Goal: Transaction & Acquisition: Purchase product/service

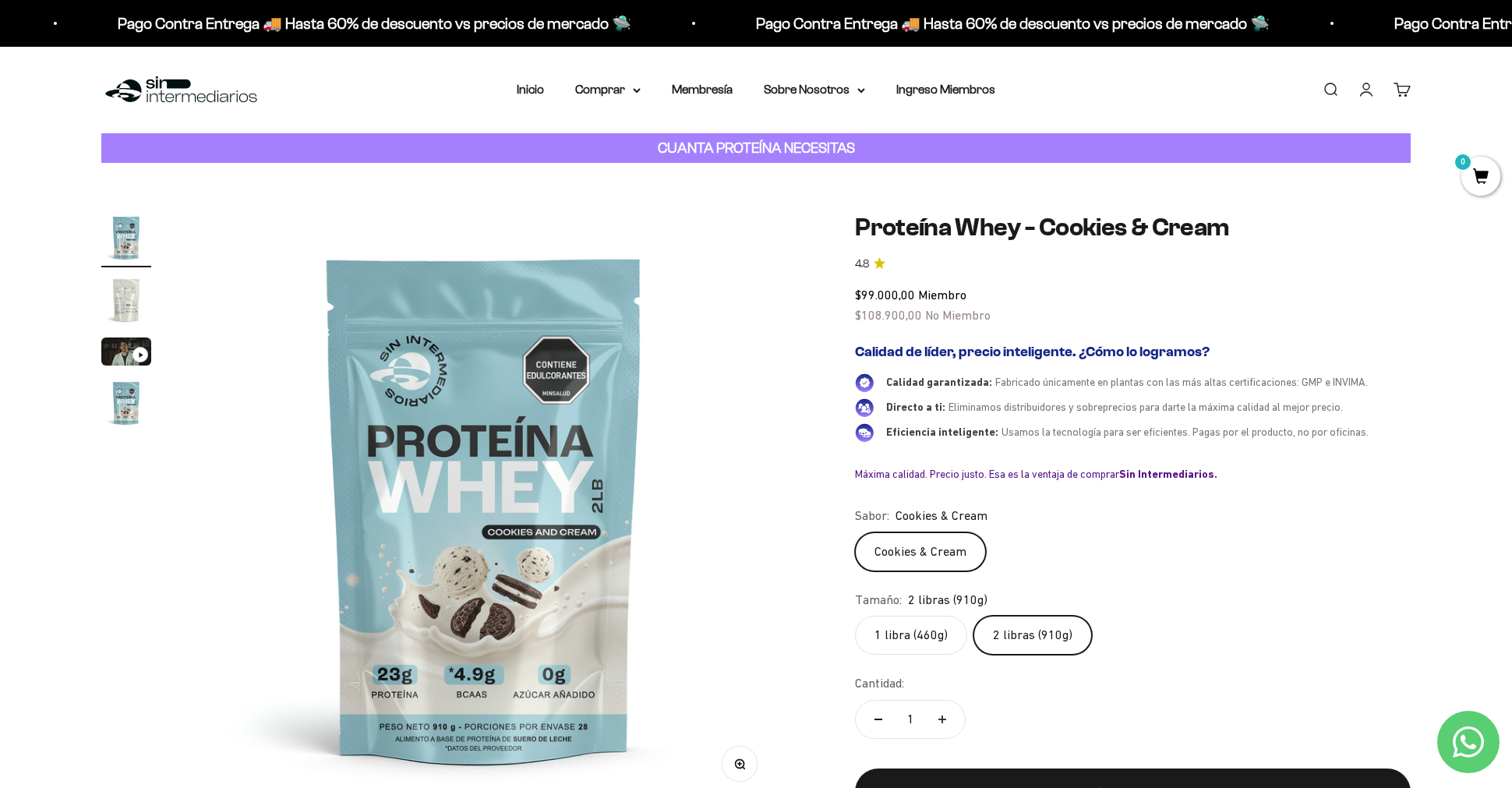
click at [106, 307] on img "Ir al artículo 2" at bounding box center [126, 299] width 50 height 50
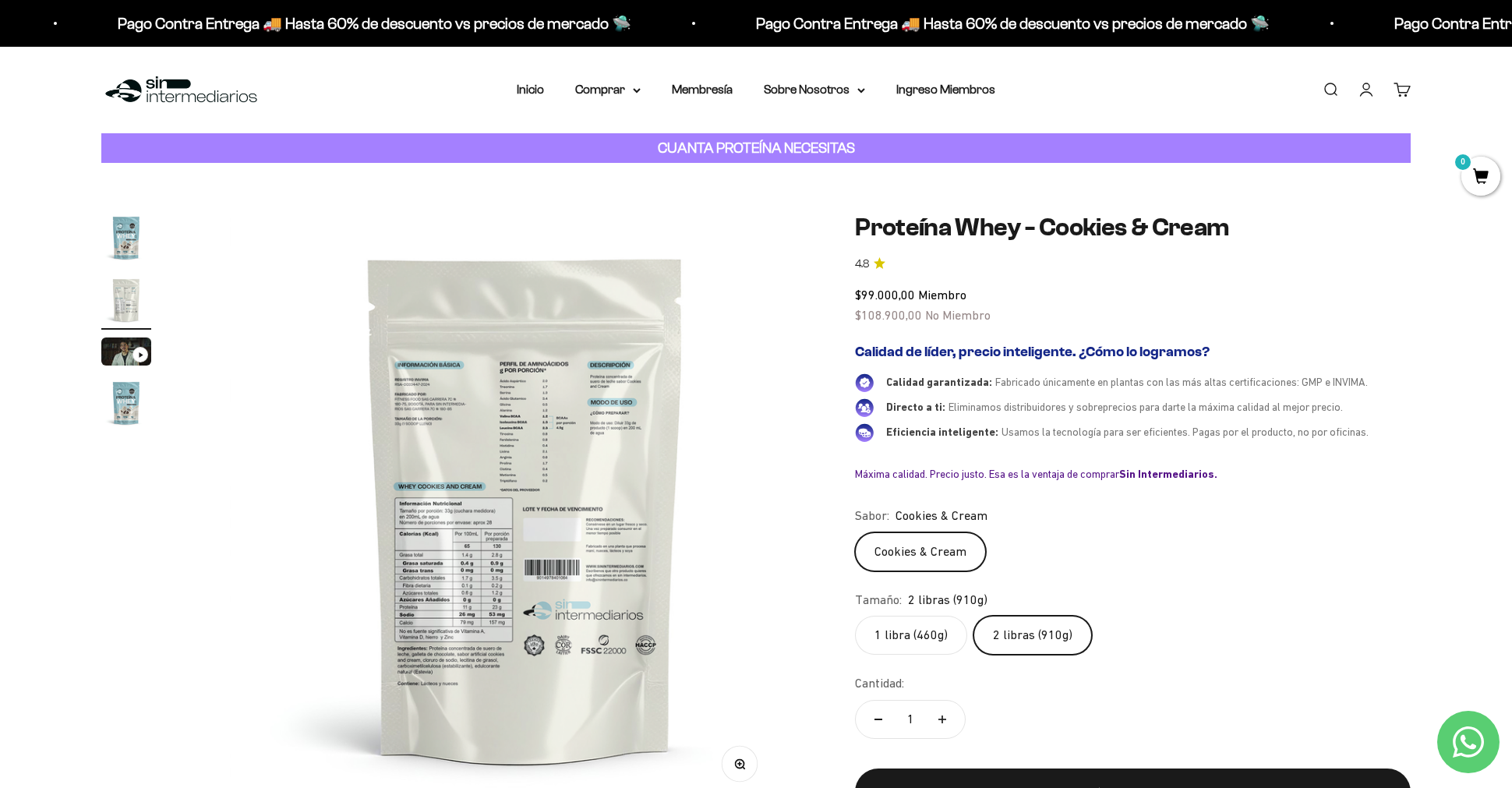
scroll to position [0, 610]
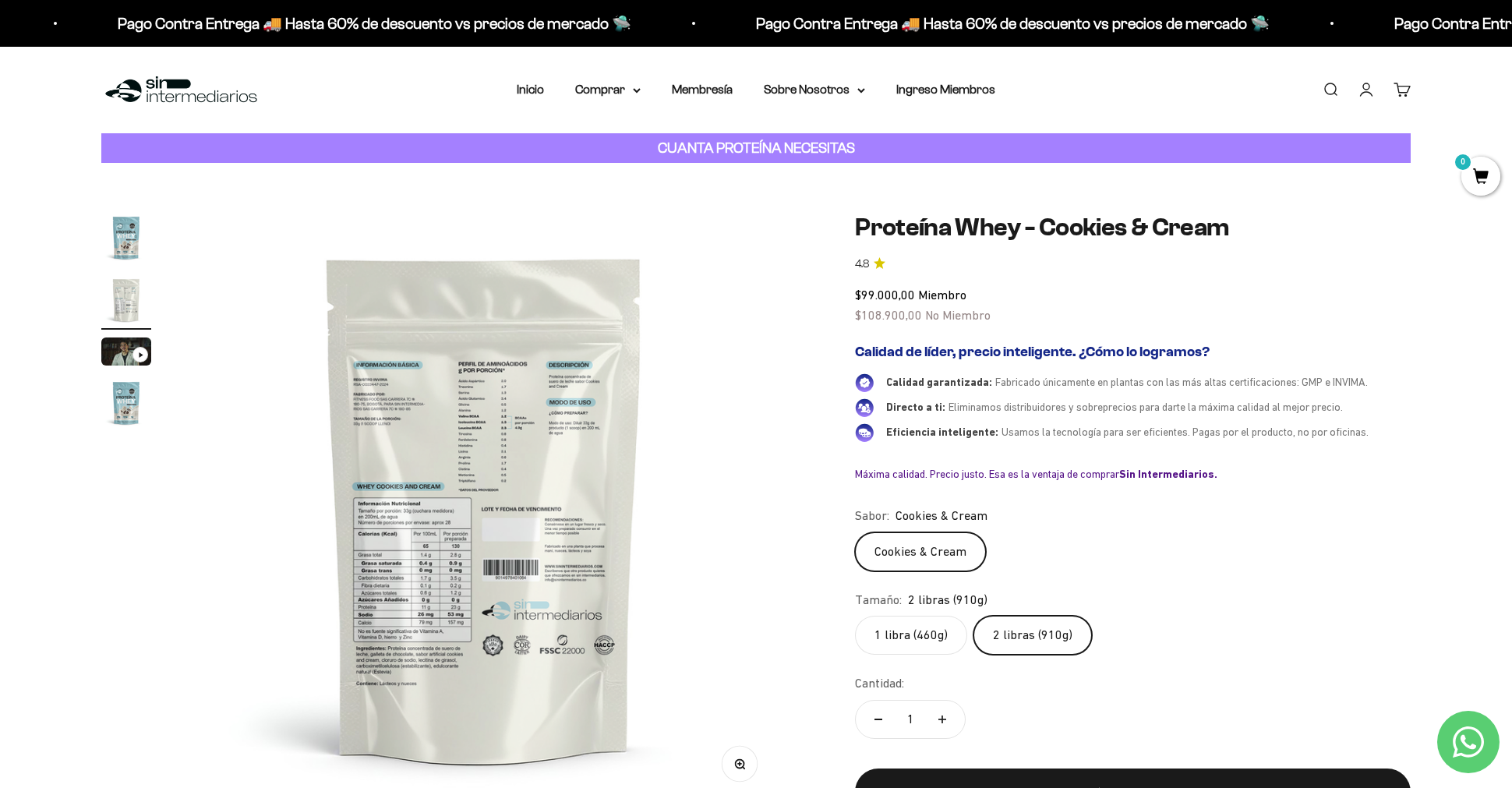
click at [481, 474] on img at bounding box center [484, 509] width 592 height 592
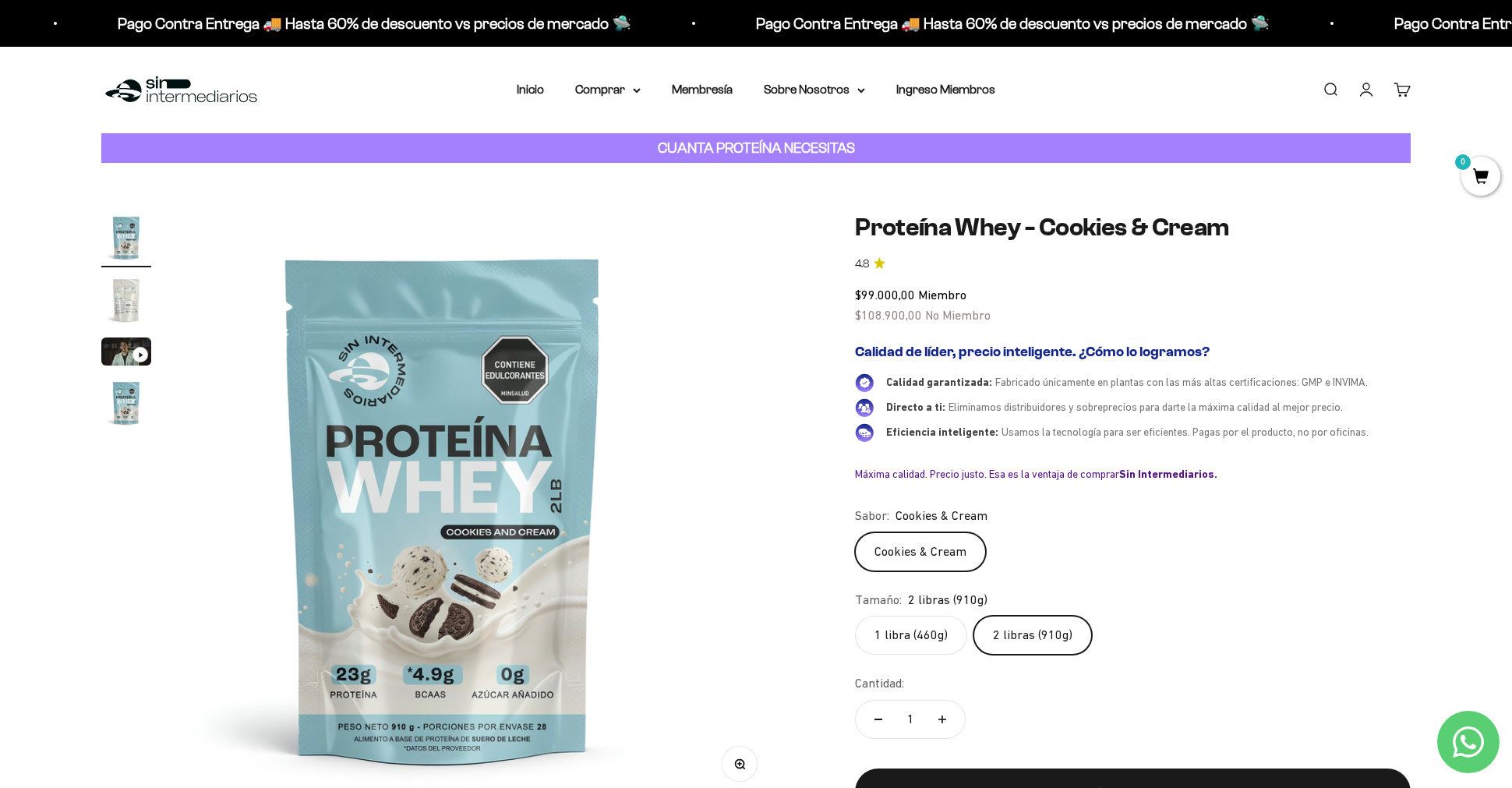
scroll to position [0, 0]
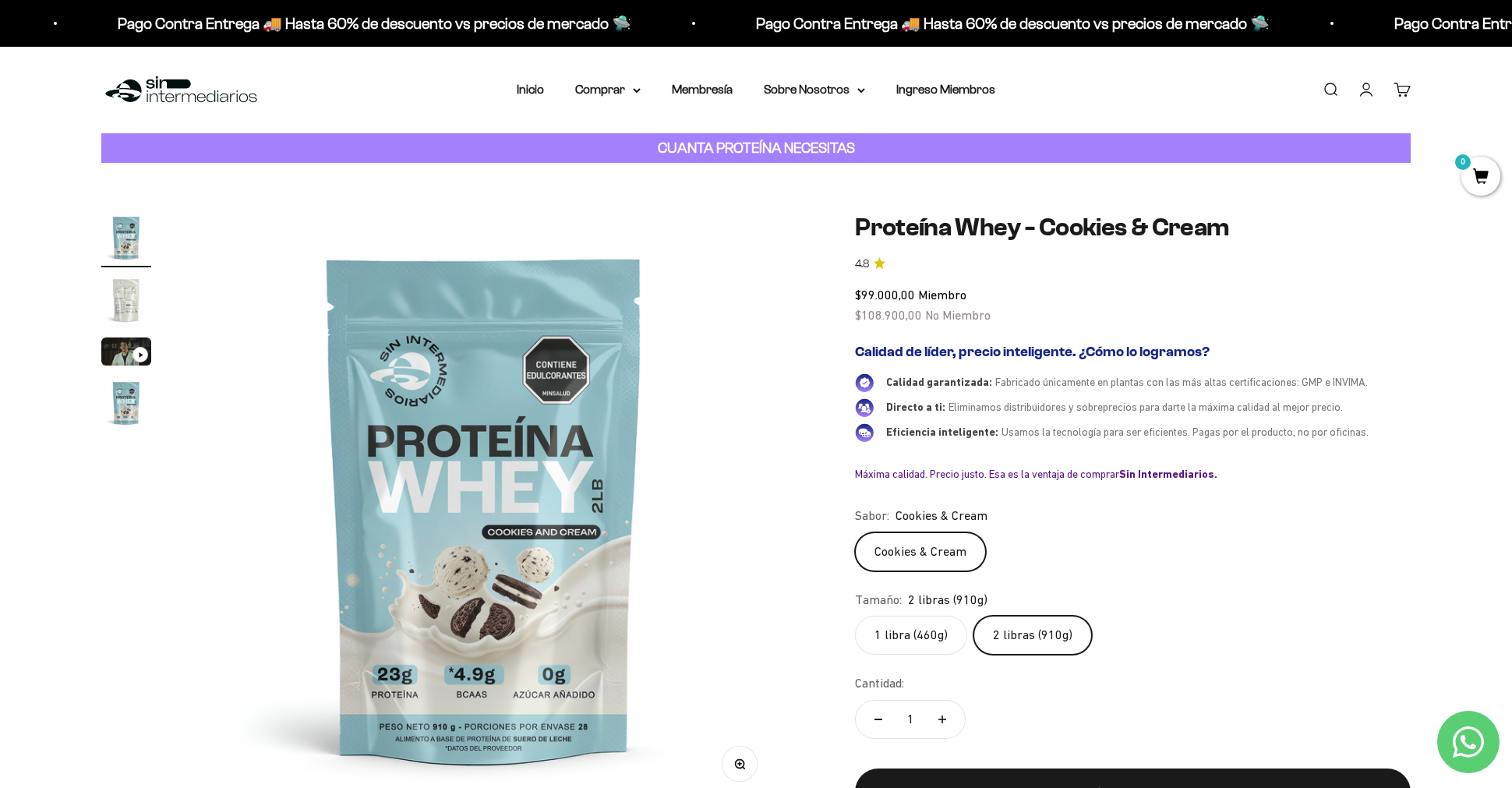
click at [116, 301] on img "Ir al artículo 2" at bounding box center [126, 299] width 50 height 50
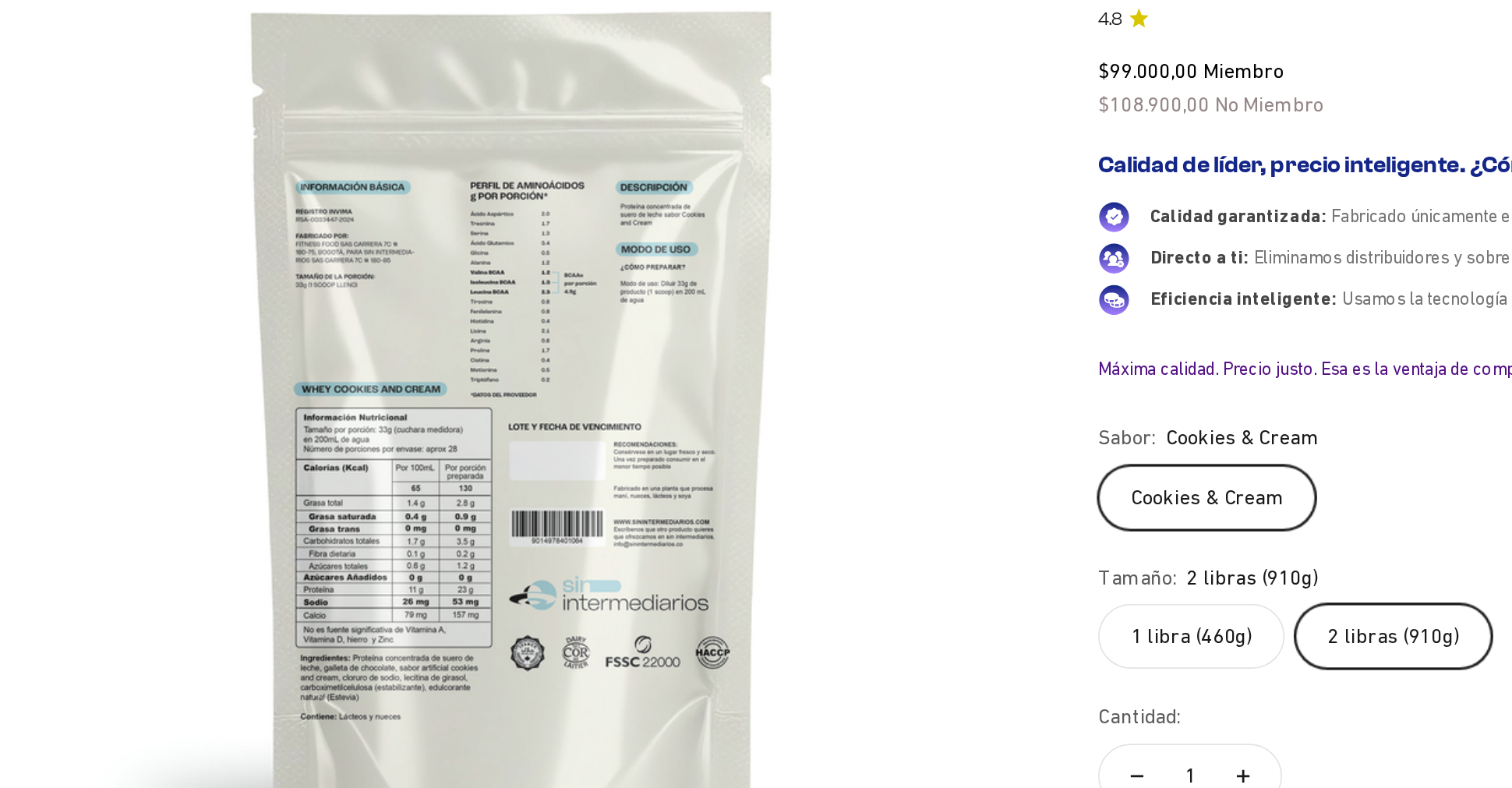
scroll to position [0, 610]
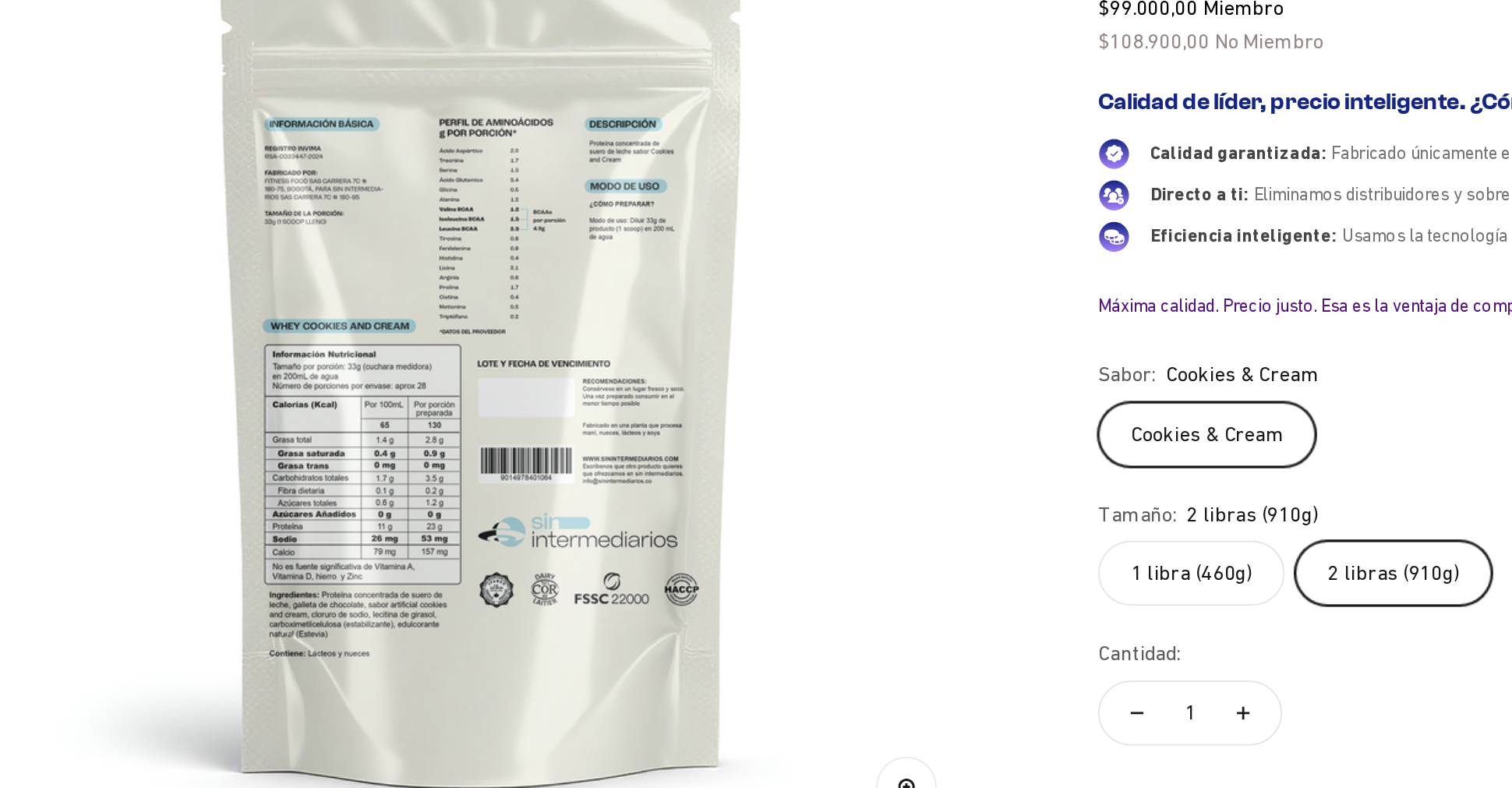
click at [867, 475] on div "Máxima calidad. Precio justo. Esa es la ventaja de comprar Sin Intermediarios." at bounding box center [1132, 474] width 556 height 14
click at [554, 535] on img at bounding box center [484, 509] width 592 height 592
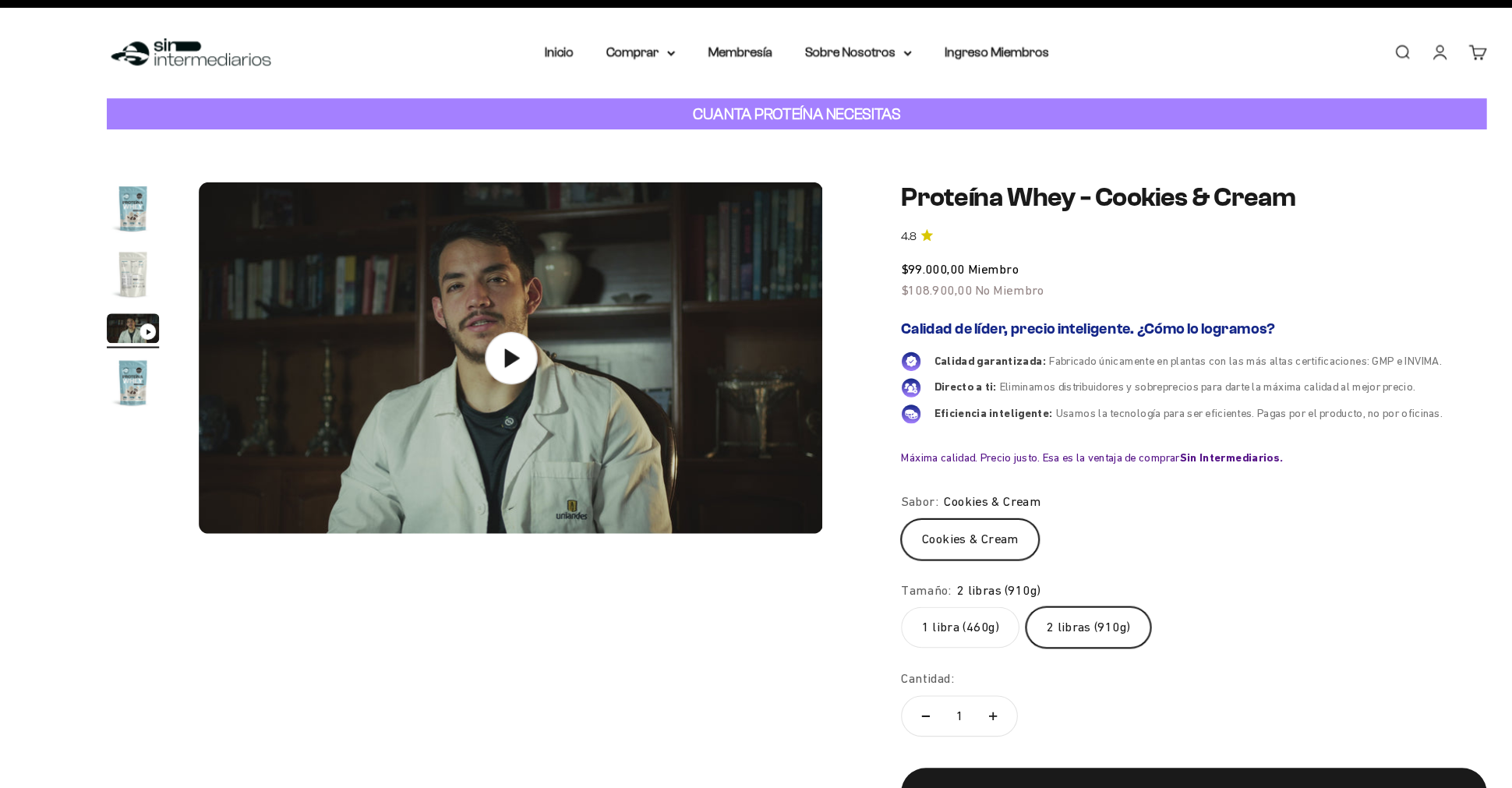
scroll to position [0, 0]
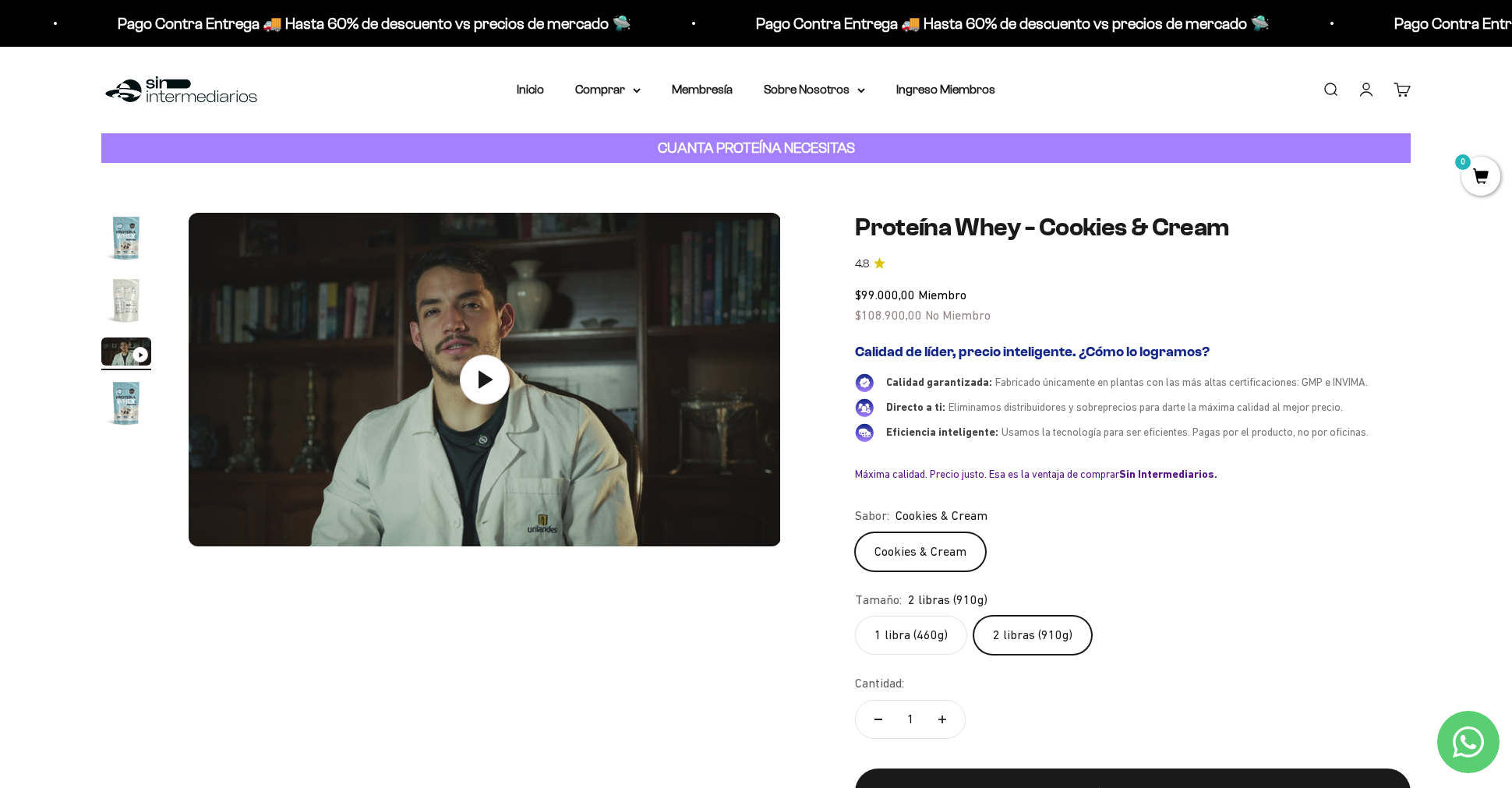
click at [133, 287] on img "Ir al artículo 2" at bounding box center [126, 299] width 50 height 50
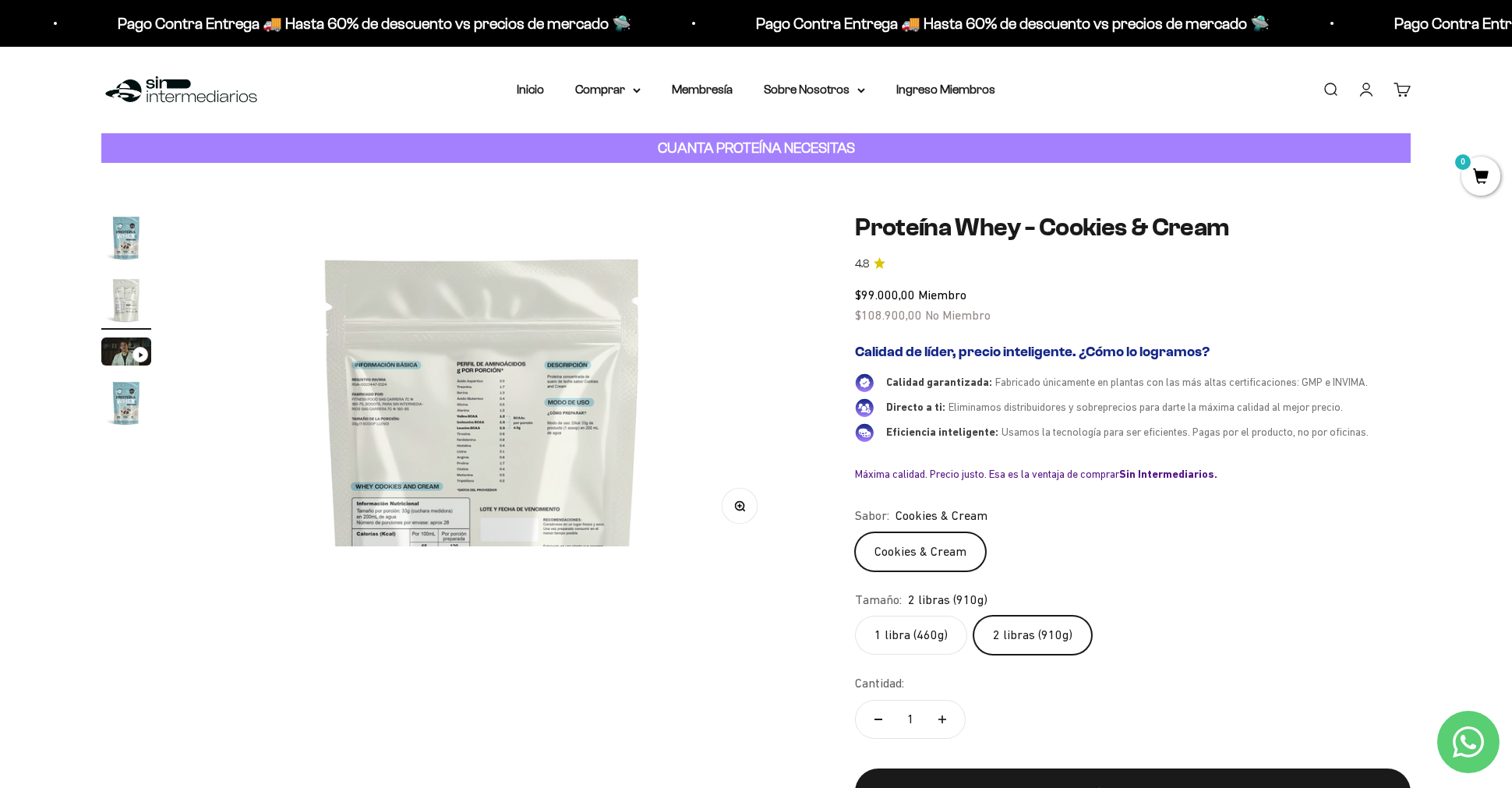
scroll to position [0, 610]
